Goal: Task Accomplishment & Management: Manage account settings

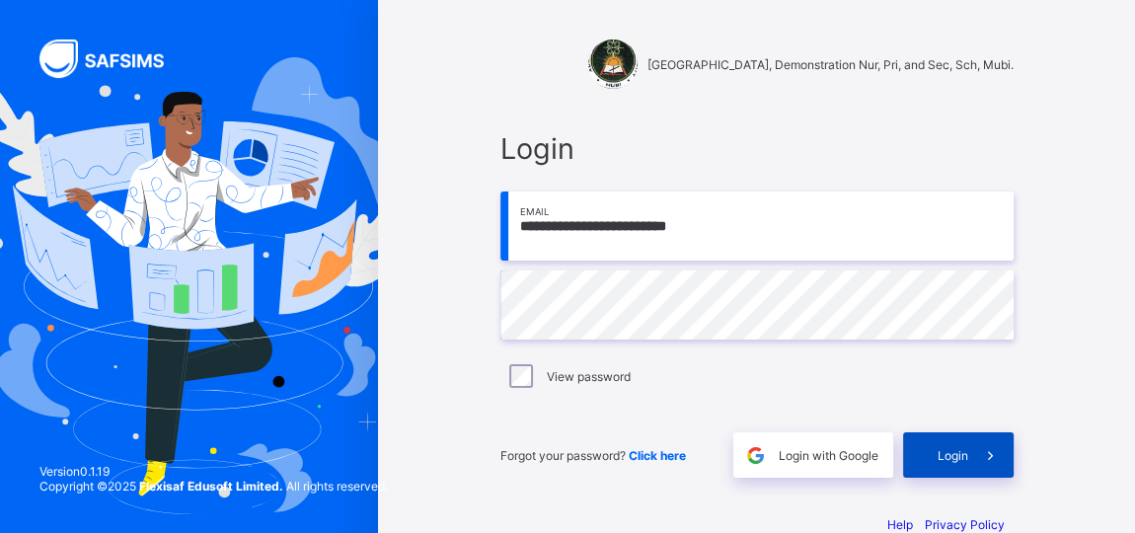
click at [962, 453] on span "Login" at bounding box center [952, 455] width 31 height 15
click at [963, 450] on span "Login" at bounding box center [952, 455] width 31 height 15
click at [634, 225] on input "**********" at bounding box center [756, 225] width 513 height 69
click at [964, 445] on div "Login" at bounding box center [958, 454] width 110 height 45
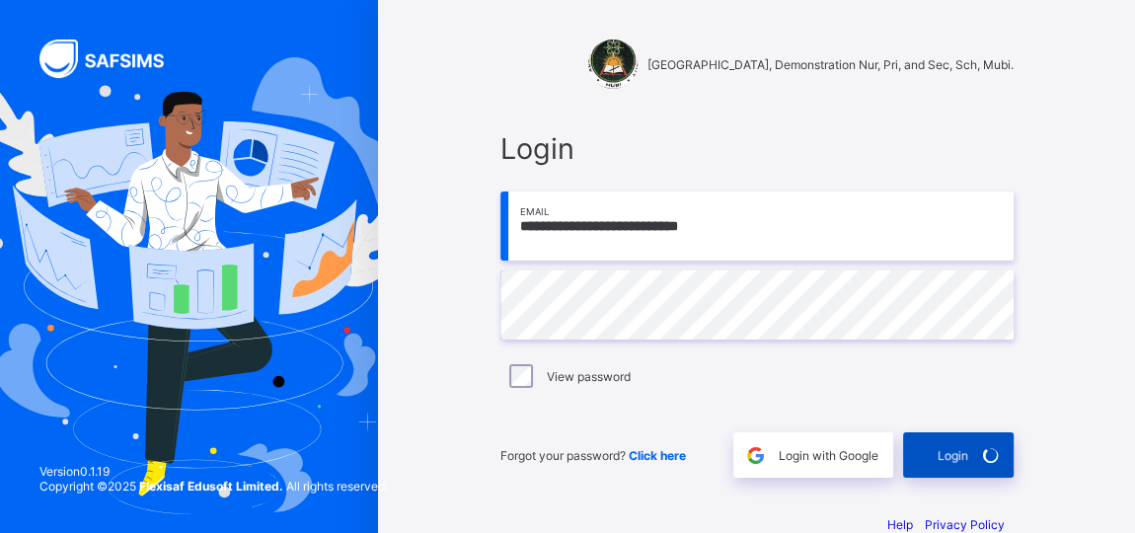
click at [964, 445] on div "Login" at bounding box center [958, 454] width 110 height 45
click at [972, 469] on div "Login" at bounding box center [958, 454] width 110 height 45
click at [948, 456] on div "Login" at bounding box center [958, 454] width 110 height 45
click at [655, 223] on input "**********" at bounding box center [756, 225] width 513 height 69
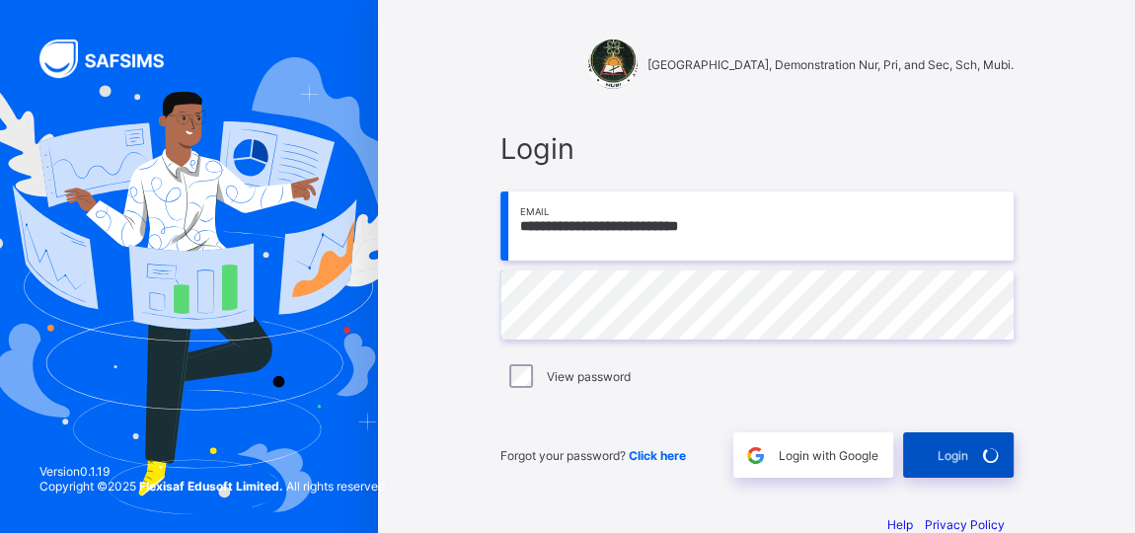
type input "**********"
click at [979, 458] on span at bounding box center [990, 454] width 45 height 45
click at [979, 457] on span at bounding box center [990, 454] width 45 height 45
click at [974, 446] on div "Login" at bounding box center [958, 454] width 110 height 45
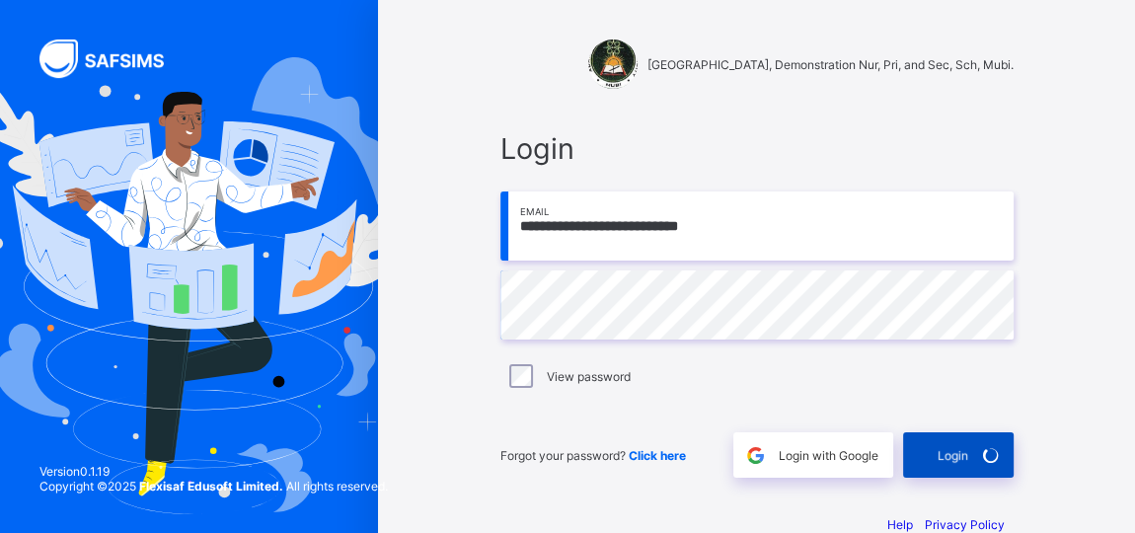
click at [974, 446] on div "Login" at bounding box center [958, 454] width 110 height 45
type input "**********"
click at [950, 456] on span "Login" at bounding box center [952, 455] width 31 height 15
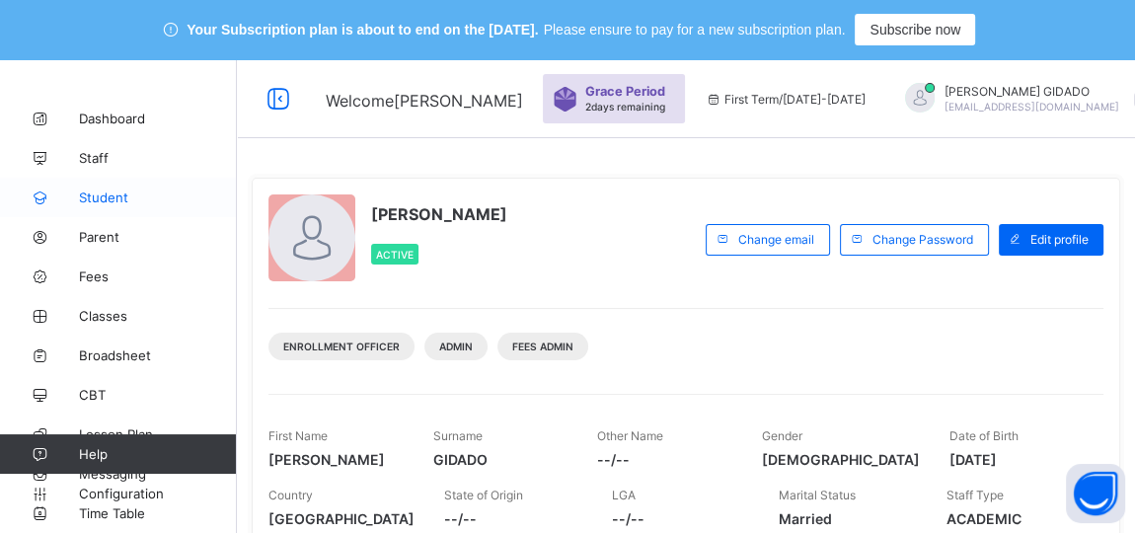
click at [95, 190] on span "Student" at bounding box center [158, 197] width 158 height 16
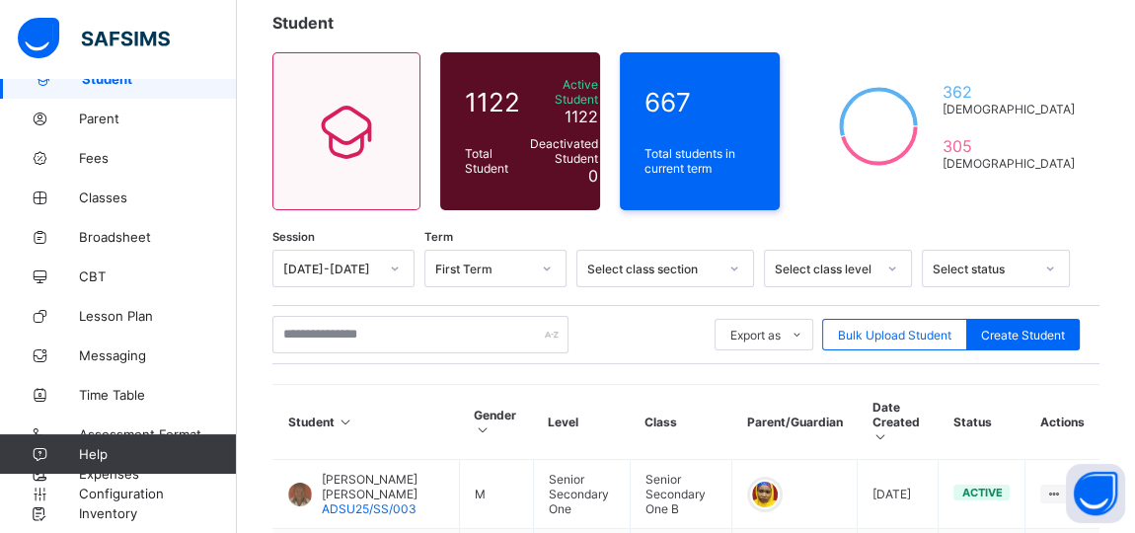
scroll to position [179, 0]
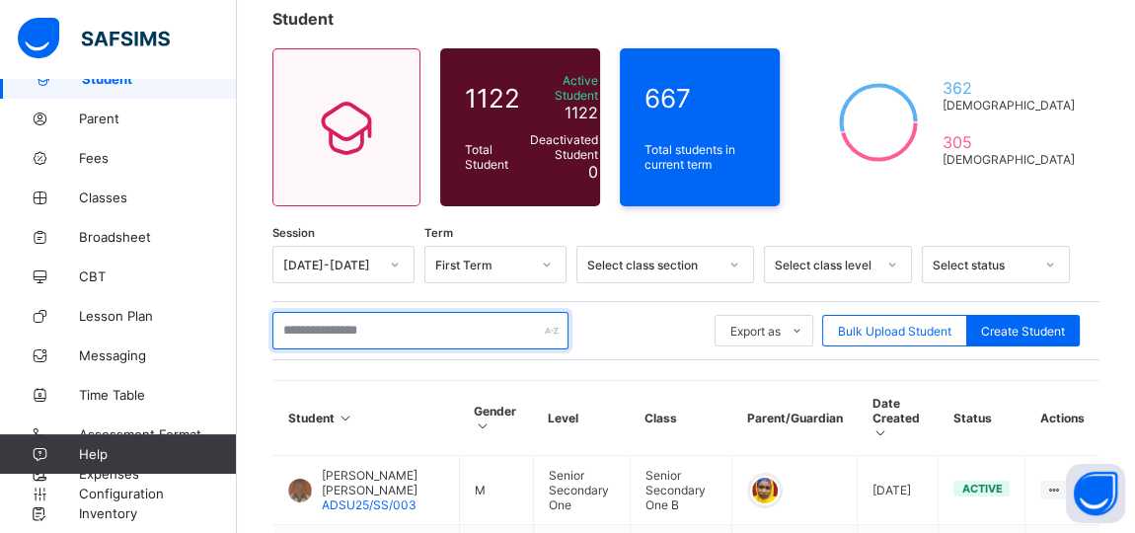
click at [292, 322] on input "text" at bounding box center [420, 330] width 296 height 37
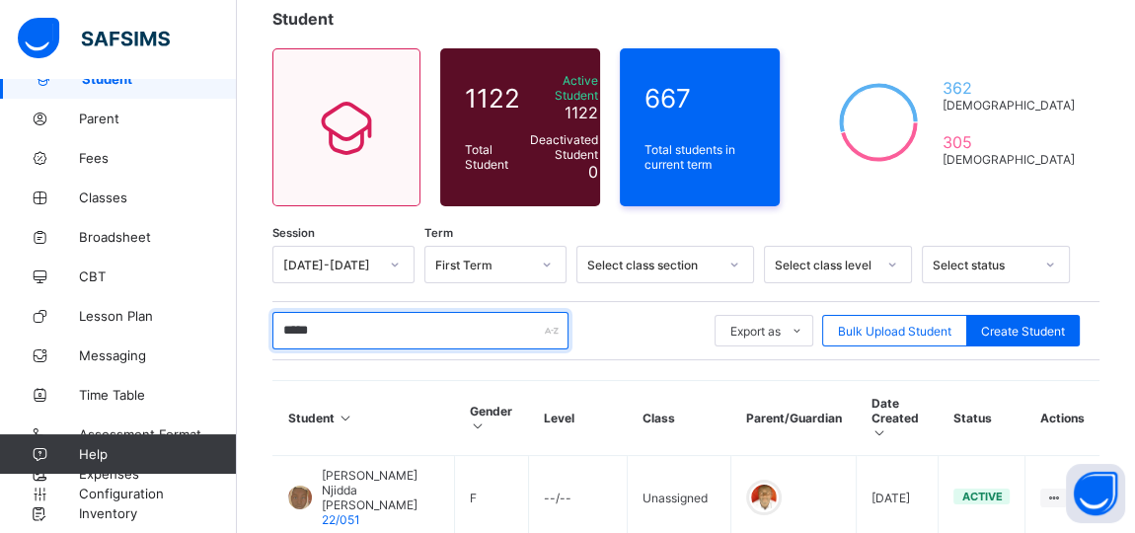
click at [330, 326] on input "*****" at bounding box center [420, 330] width 296 height 37
type input "*"
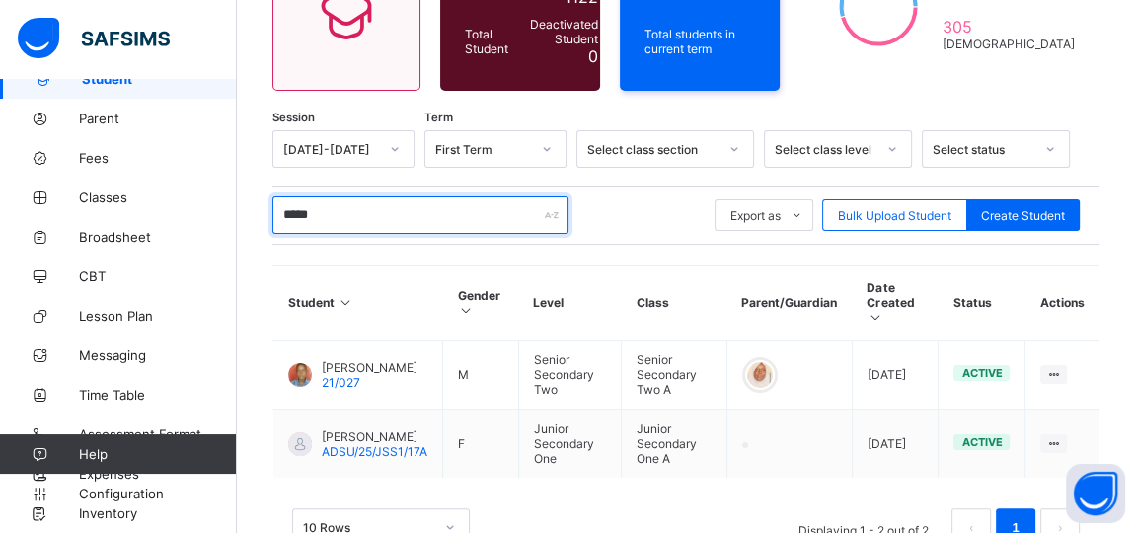
scroll to position [347, 0]
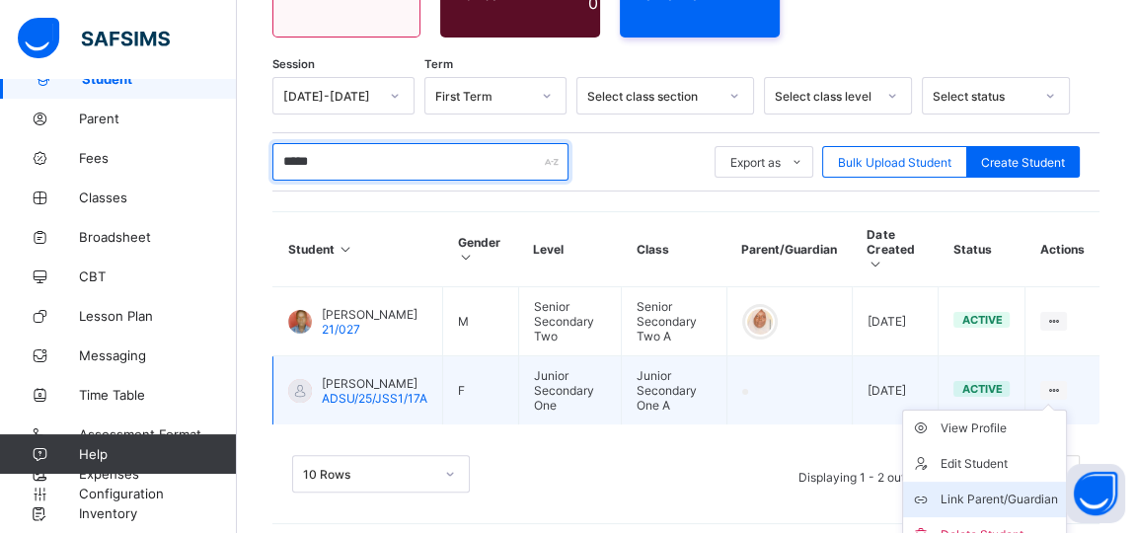
type input "*****"
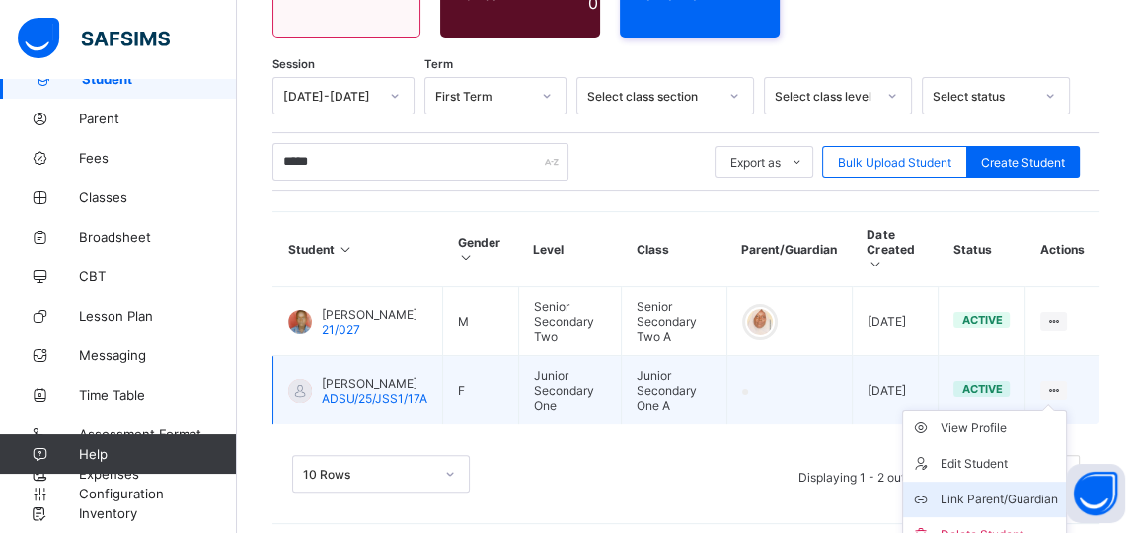
click at [1047, 489] on div "Link Parent/Guardian" at bounding box center [998, 499] width 117 height 20
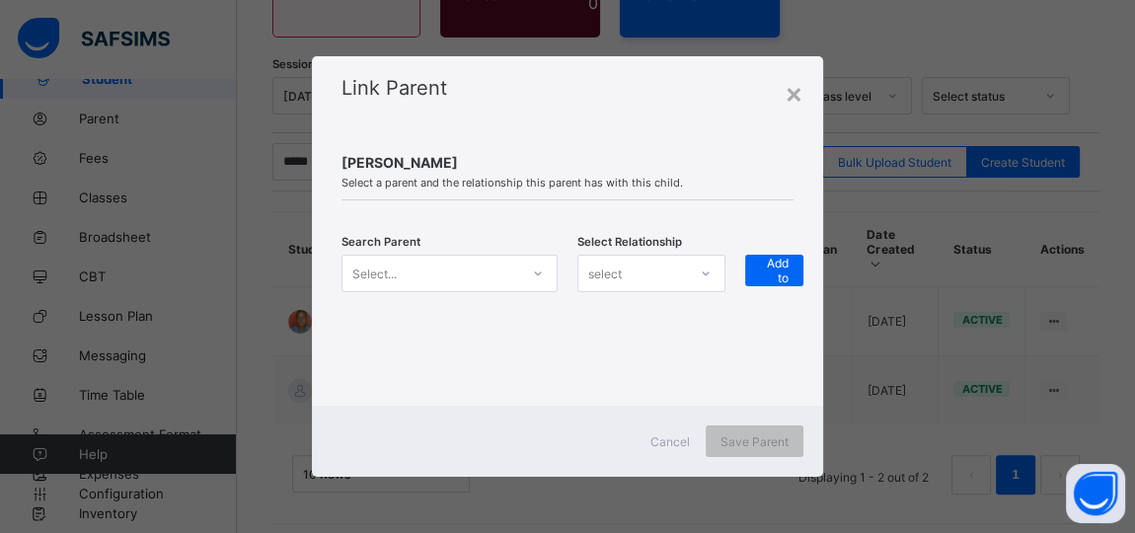
click at [542, 276] on icon at bounding box center [538, 273] width 12 height 20
click at [534, 275] on icon at bounding box center [538, 273] width 12 height 20
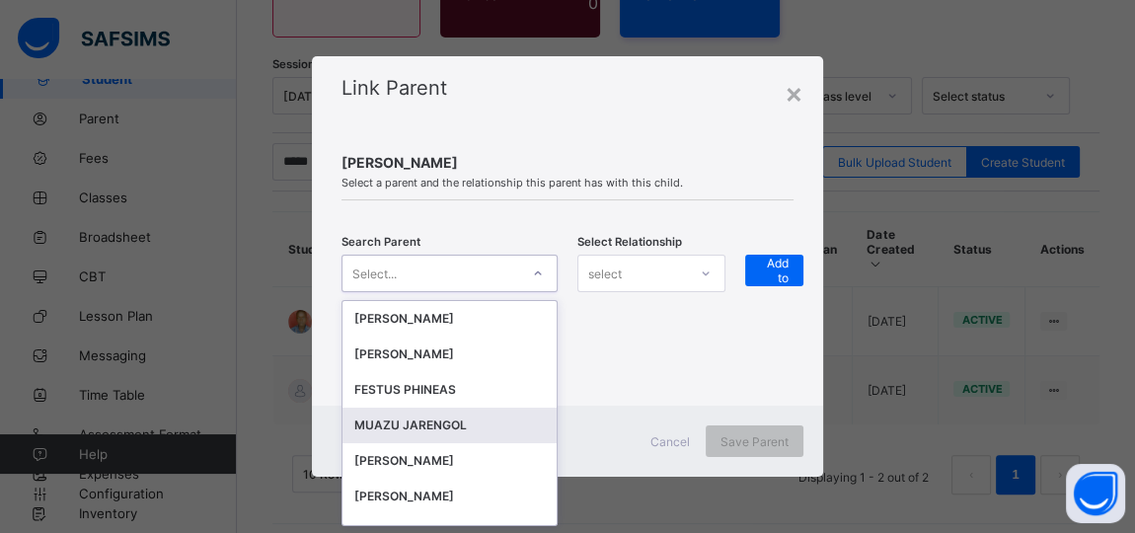
click at [433, 424] on div "MUAZU JARENGOL" at bounding box center [449, 425] width 190 height 20
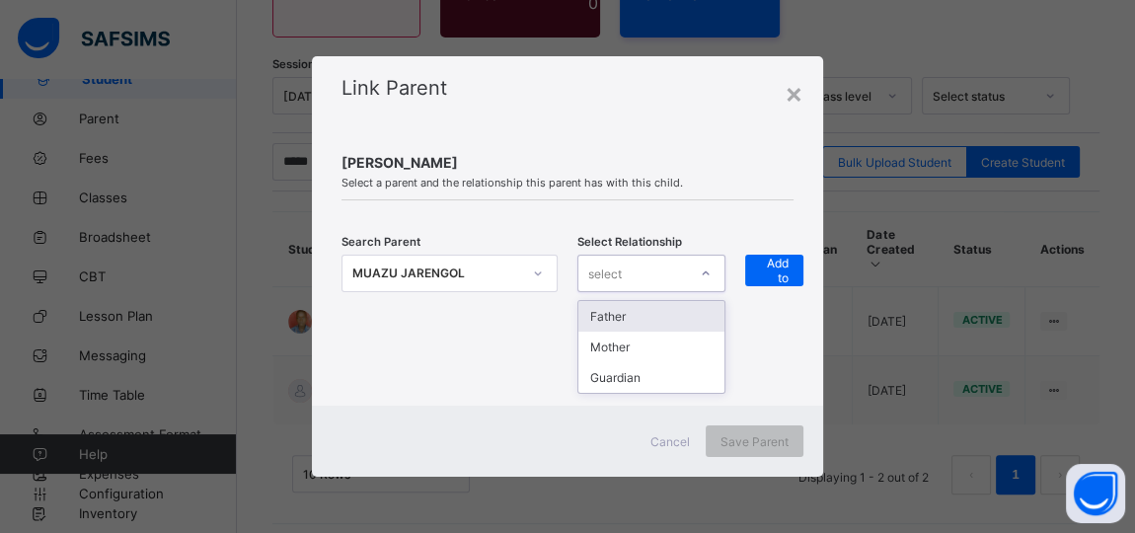
click at [716, 276] on div at bounding box center [706, 273] width 34 height 32
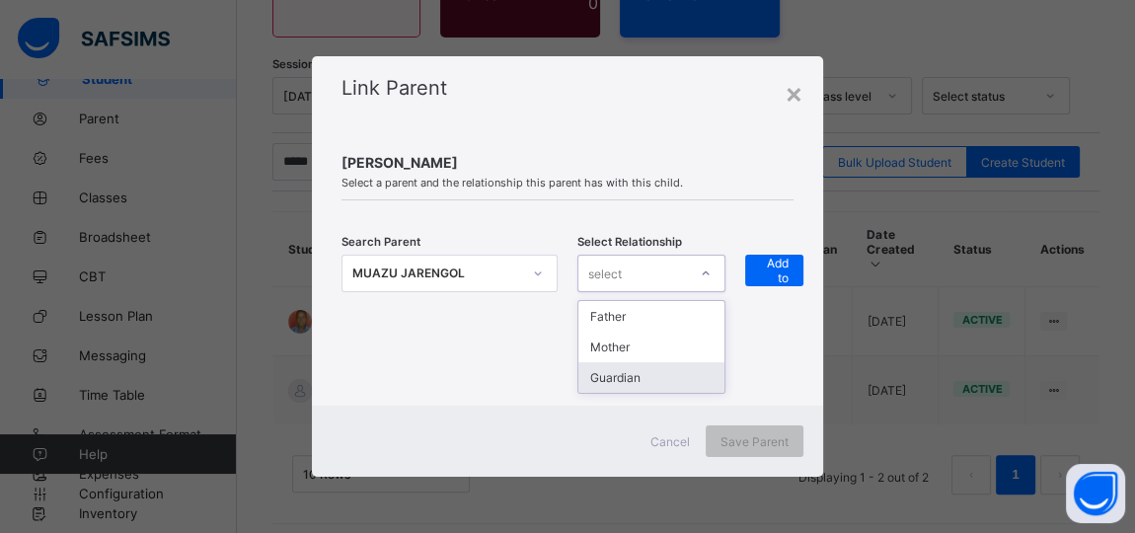
click at [691, 370] on div "Guardian" at bounding box center [651, 377] width 146 height 31
click at [691, 370] on div "HALIMA ZANNA Select a parent and the relationship this parent has with this chi…" at bounding box center [567, 267] width 511 height 276
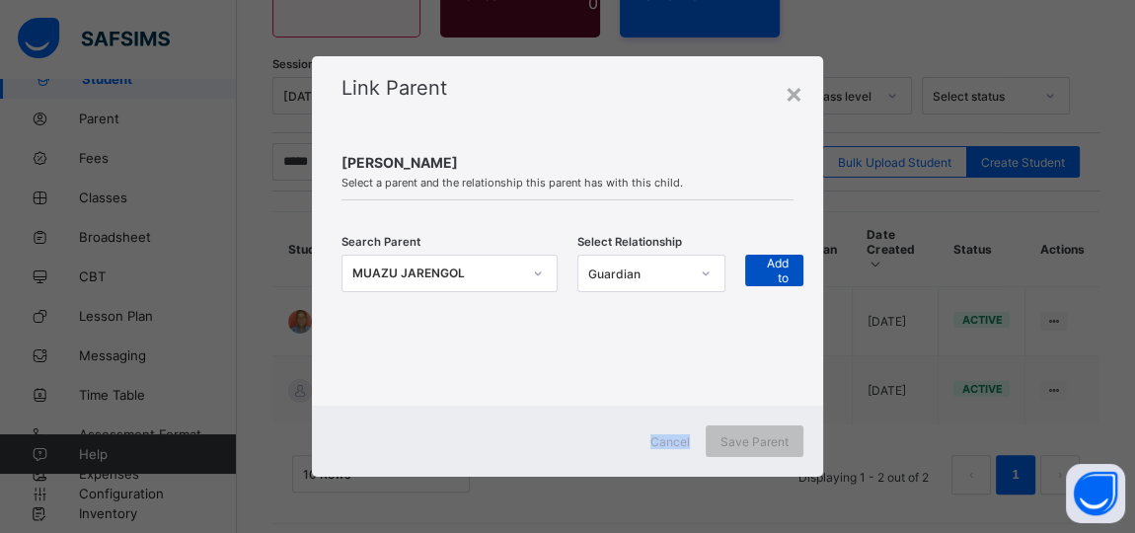
click at [794, 270] on div "+ Add to list" at bounding box center [774, 271] width 58 height 32
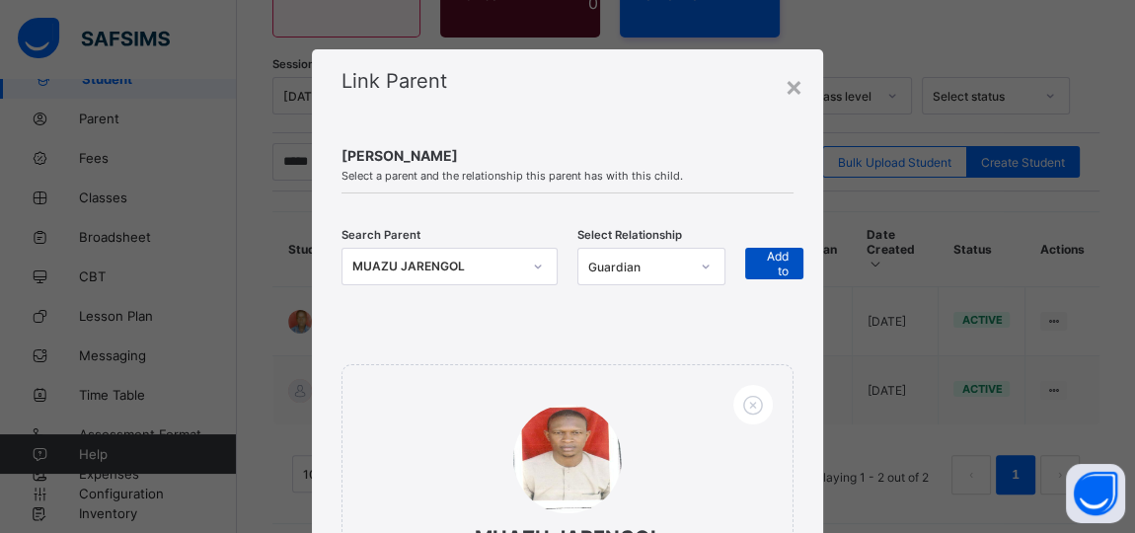
click at [793, 270] on div "+ Add to list" at bounding box center [774, 264] width 58 height 32
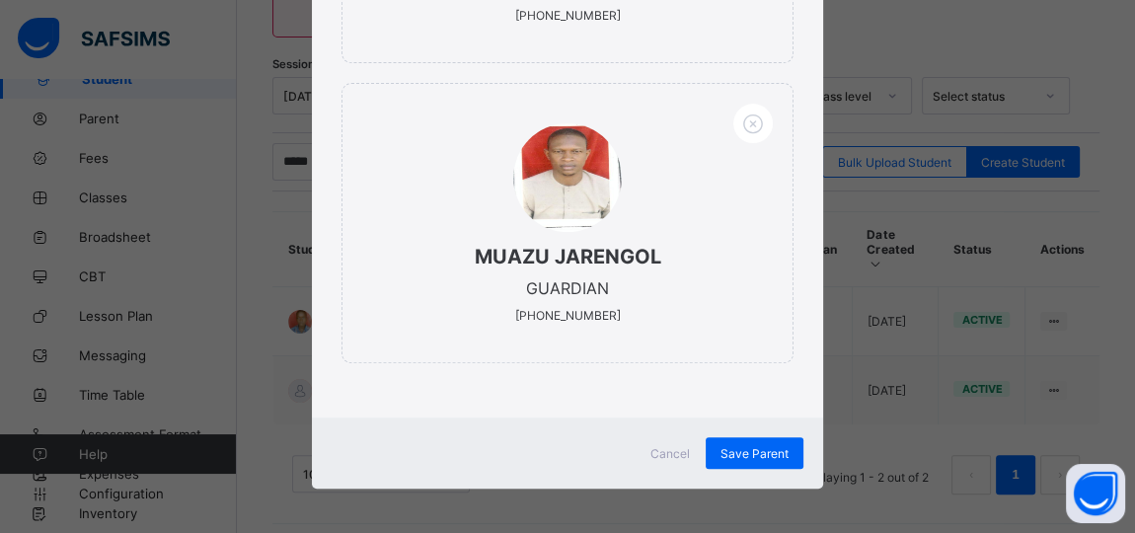
scroll to position [584, 0]
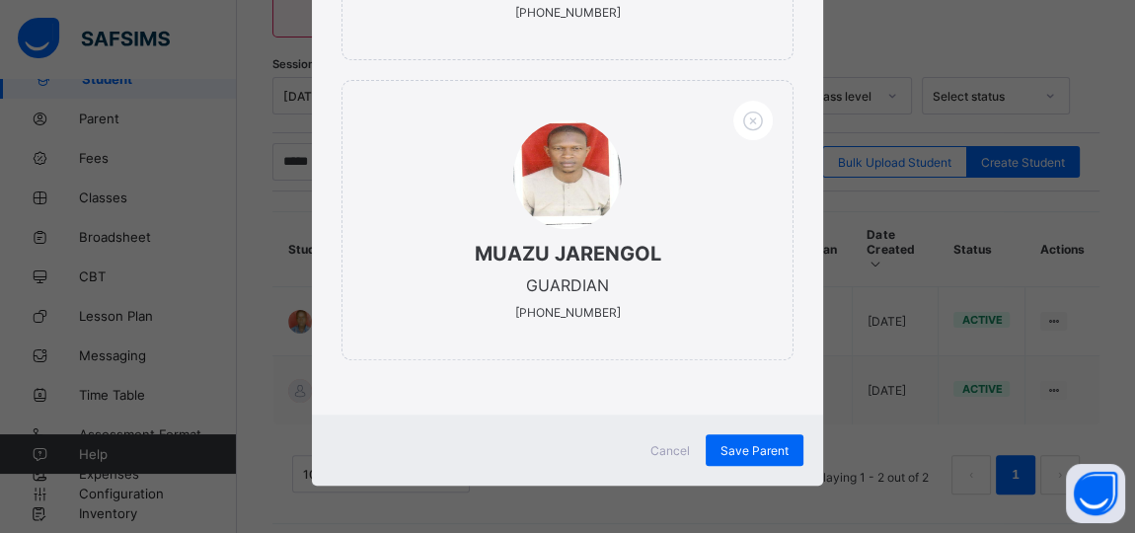
click at [994, 380] on div "× Link Parent HALIMA ZANNA Select a parent and the relationship this parent has…" at bounding box center [567, 266] width 1135 height 533
click at [992, 377] on div "× Link Parent HALIMA ZANNA Select a parent and the relationship this parent has…" at bounding box center [567, 266] width 1135 height 533
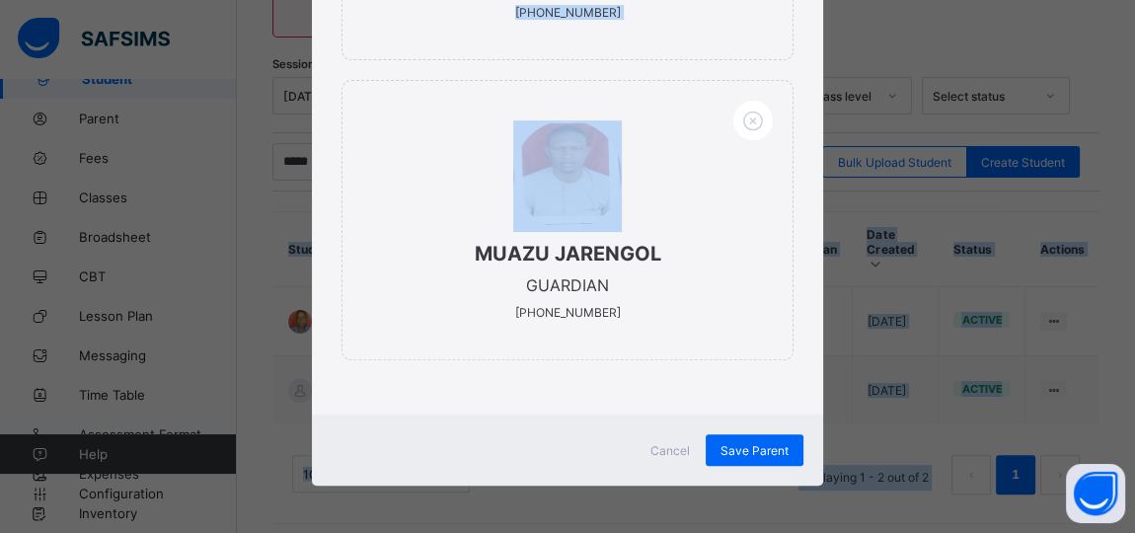
drag, startPoint x: 1115, startPoint y: 156, endPoint x: 1146, endPoint y: 157, distance: 31.6
click at [1134, 157] on html "Your Subscription plan is about to end on the Oct 14, 2025. Please ensure to pa…" at bounding box center [567, 98] width 1135 height 891
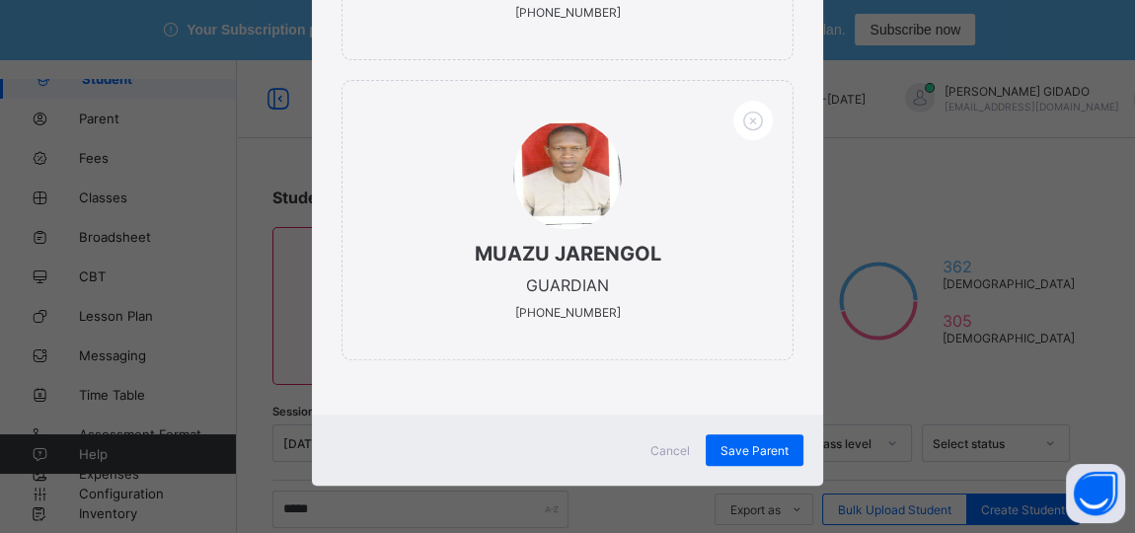
click at [657, 447] on span "Cancel" at bounding box center [669, 450] width 39 height 15
